Goal: Find specific page/section: Find specific page/section

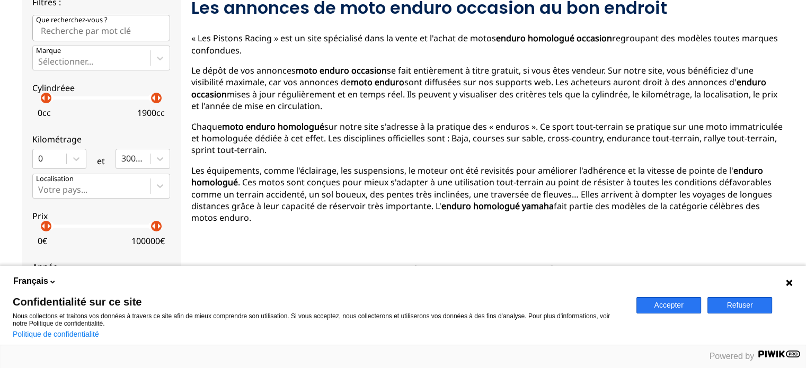
scroll to position [148, 0]
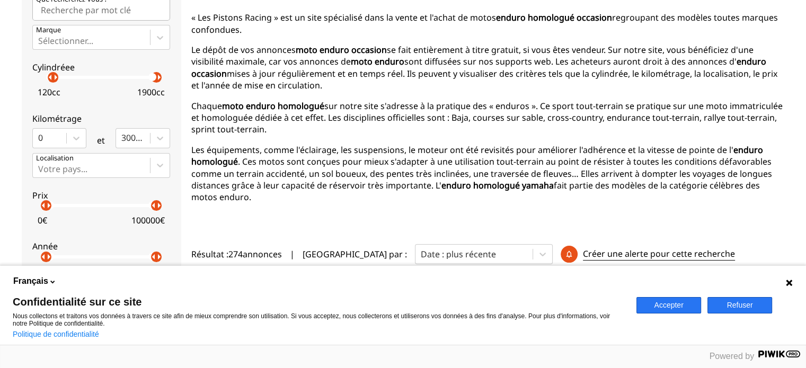
drag, startPoint x: 46, startPoint y: 80, endPoint x: 52, endPoint y: 84, distance: 7.8
click at [52, 84] on label "Cylindréee arrow_left arrow_right arrow_left arrow_right 120 cc 1900 cc" at bounding box center [101, 77] width 138 height 47
click at [58, 82] on p "arrow_right" at bounding box center [60, 77] width 13 height 13
click at [53, 81] on div "arrow_left arrow_right" at bounding box center [53, 77] width 11 height 11
click at [53, 81] on p "arrow_right" at bounding box center [55, 77] width 13 height 13
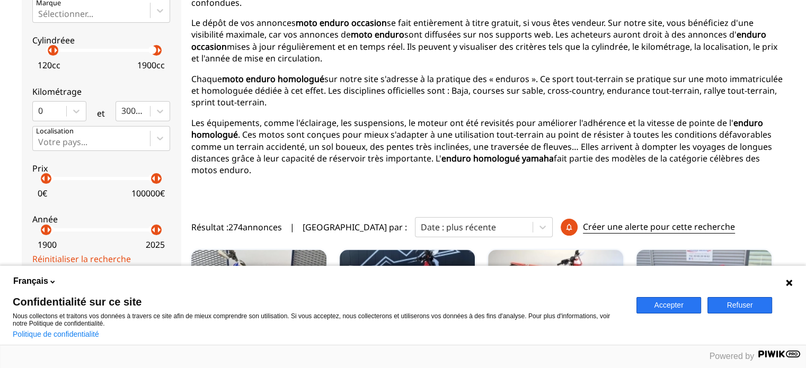
scroll to position [201, 0]
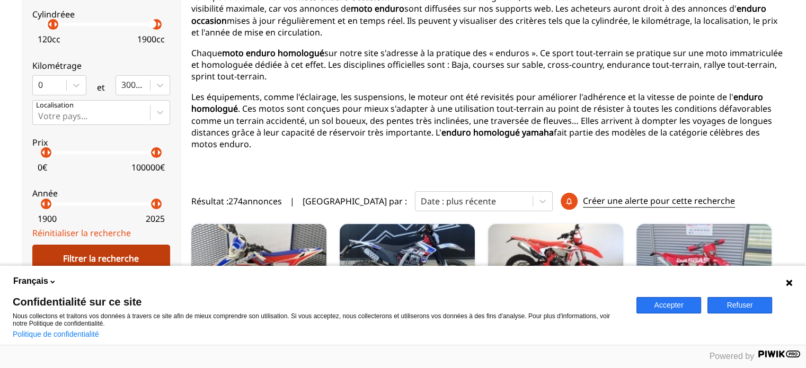
click at [121, 255] on div "Filtrer la recherche" at bounding box center [101, 259] width 138 height 28
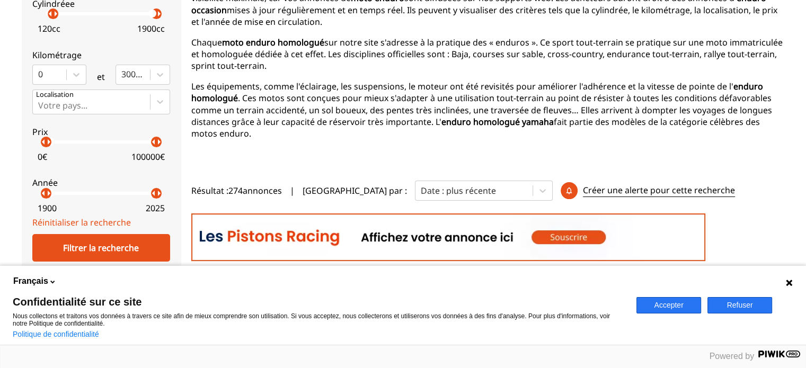
scroll to position [212, 0]
drag, startPoint x: 46, startPoint y: 145, endPoint x: 56, endPoint y: 150, distance: 11.4
click at [56, 150] on label "Prix arrow_left arrow_right arrow_left arrow_right 9000 € 100000 €" at bounding box center [101, 141] width 138 height 47
drag, startPoint x: 47, startPoint y: 199, endPoint x: 68, endPoint y: 201, distance: 21.3
click at [68, 201] on div "1900 2025" at bounding box center [101, 205] width 138 height 22
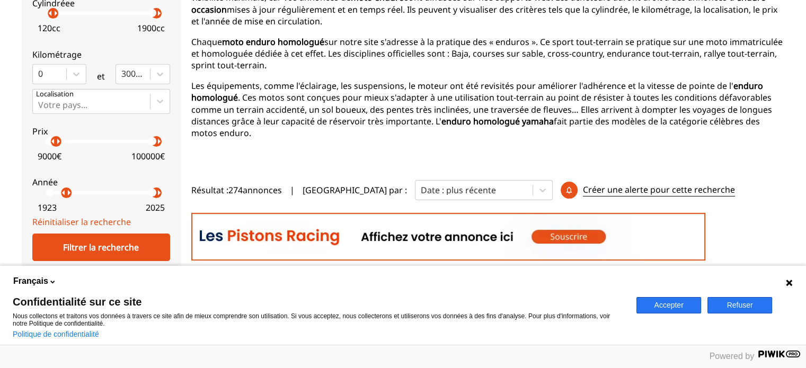
drag, startPoint x: 48, startPoint y: 198, endPoint x: 66, endPoint y: 198, distance: 17.5
click at [66, 198] on label "Année arrow_left arrow_right arrow_left arrow_right 1923 2025" at bounding box center [101, 192] width 138 height 47
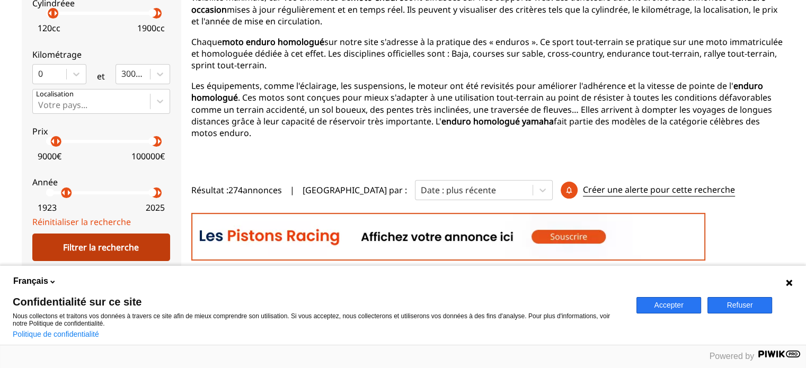
click at [92, 243] on div "Filtrer la recherche" at bounding box center [101, 248] width 138 height 28
